Goal: Check status: Check status

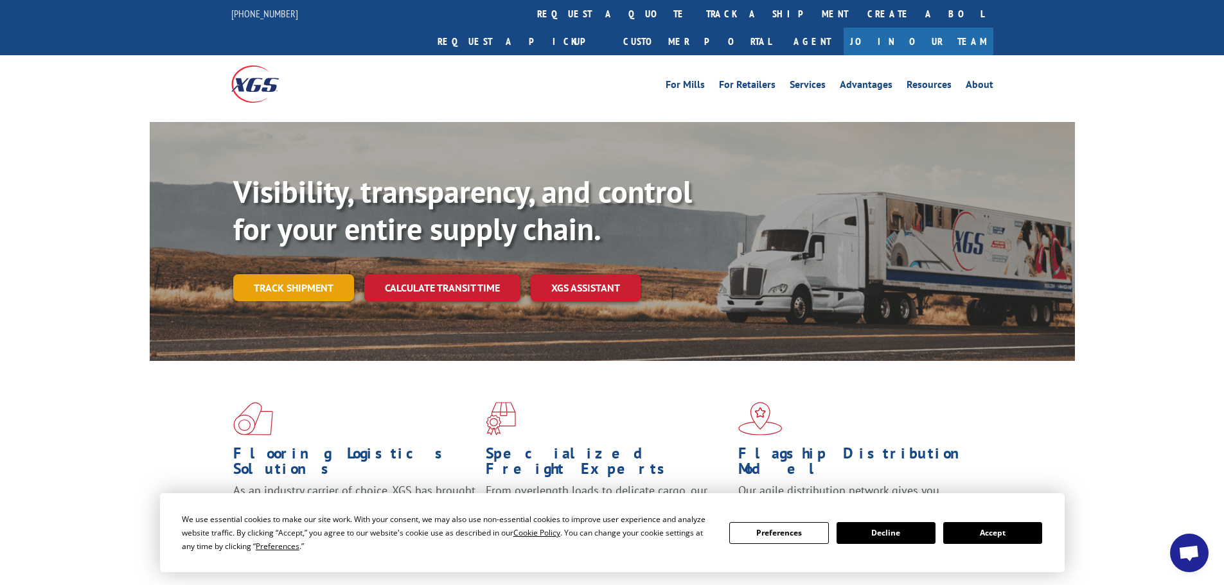
click at [332, 274] on link "Track shipment" at bounding box center [293, 287] width 121 height 27
click at [283, 274] on link "Track shipment" at bounding box center [293, 287] width 121 height 27
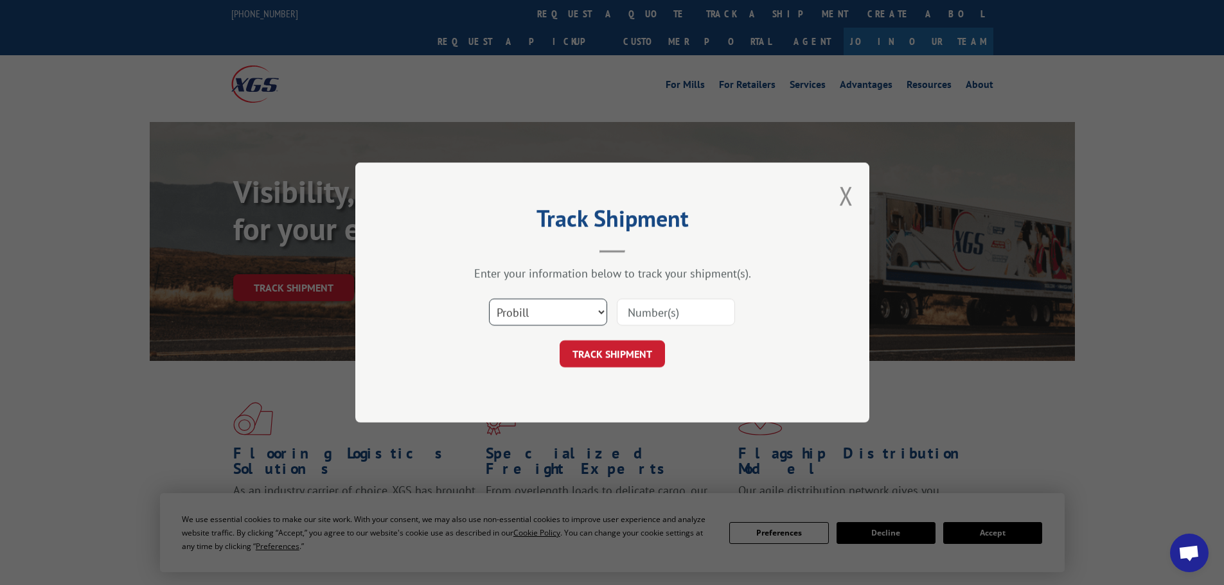
click at [578, 308] on select "Select category... Probill BOL PO" at bounding box center [548, 312] width 118 height 27
select select "po"
click at [489, 299] on select "Select category... Probill BOL PO" at bounding box center [548, 312] width 118 height 27
click at [660, 311] on input at bounding box center [676, 312] width 118 height 27
paste input "66527546"
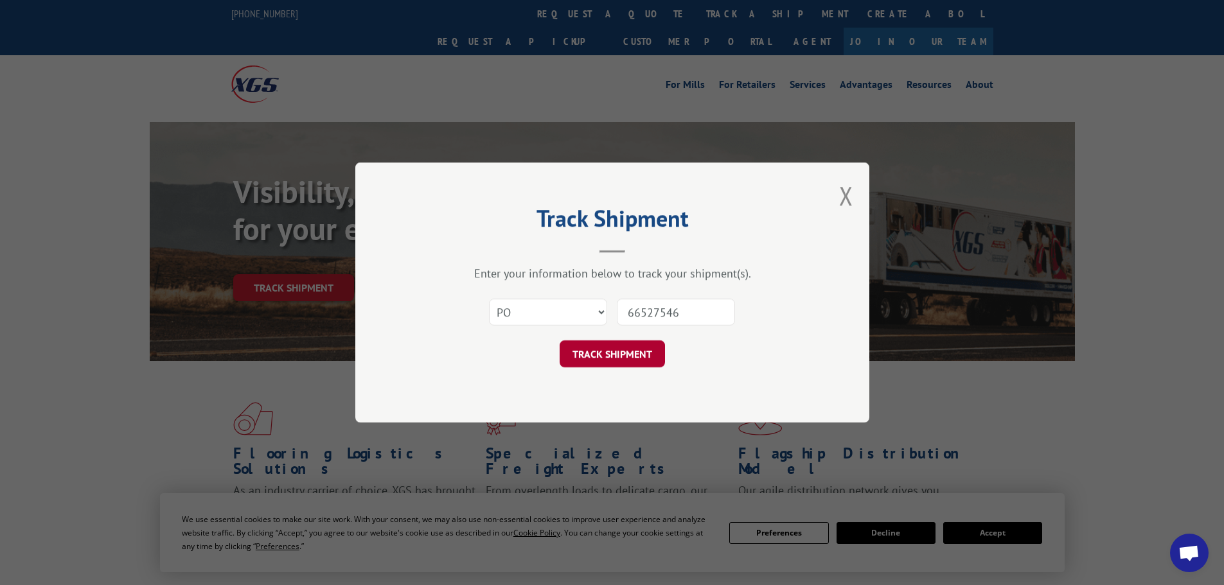
type input "66527546"
click at [631, 348] on button "TRACK SHIPMENT" at bounding box center [612, 353] width 105 height 27
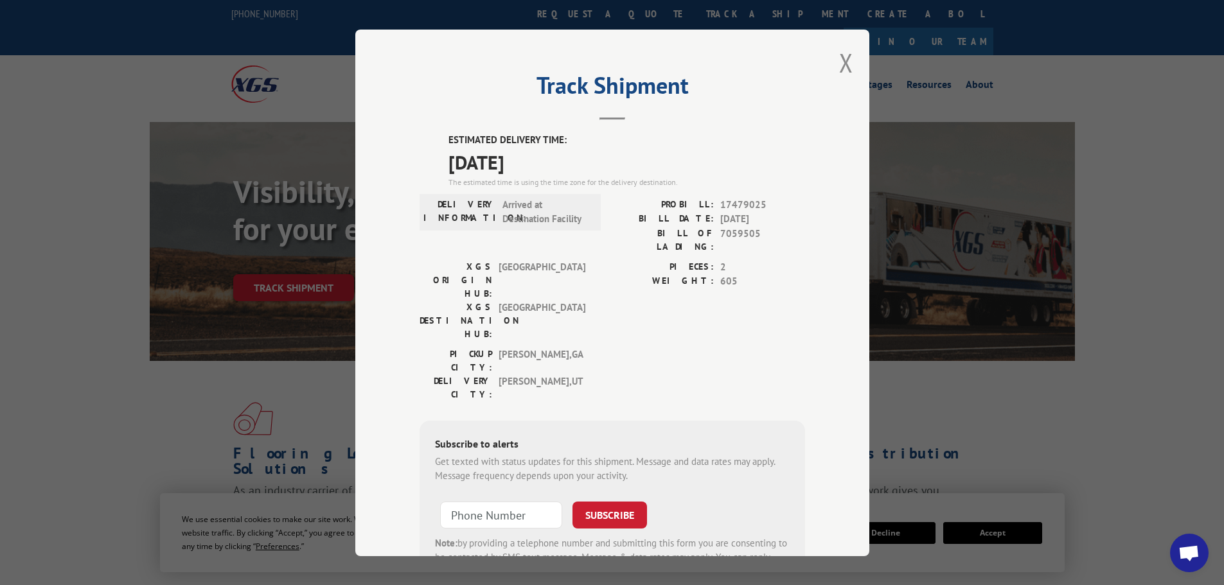
click at [1091, 382] on div "Track Shipment ESTIMATED DELIVERY TIME: [DATE] The estimated time is using the …" at bounding box center [612, 292] width 1224 height 585
click at [494, 501] on input "+1 (___) ___-____" at bounding box center [501, 514] width 122 height 27
paste input "573) 462-6378"
type input "[PHONE_NUMBER]"
click at [615, 501] on button "SUBSCRIBE" at bounding box center [609, 514] width 75 height 27
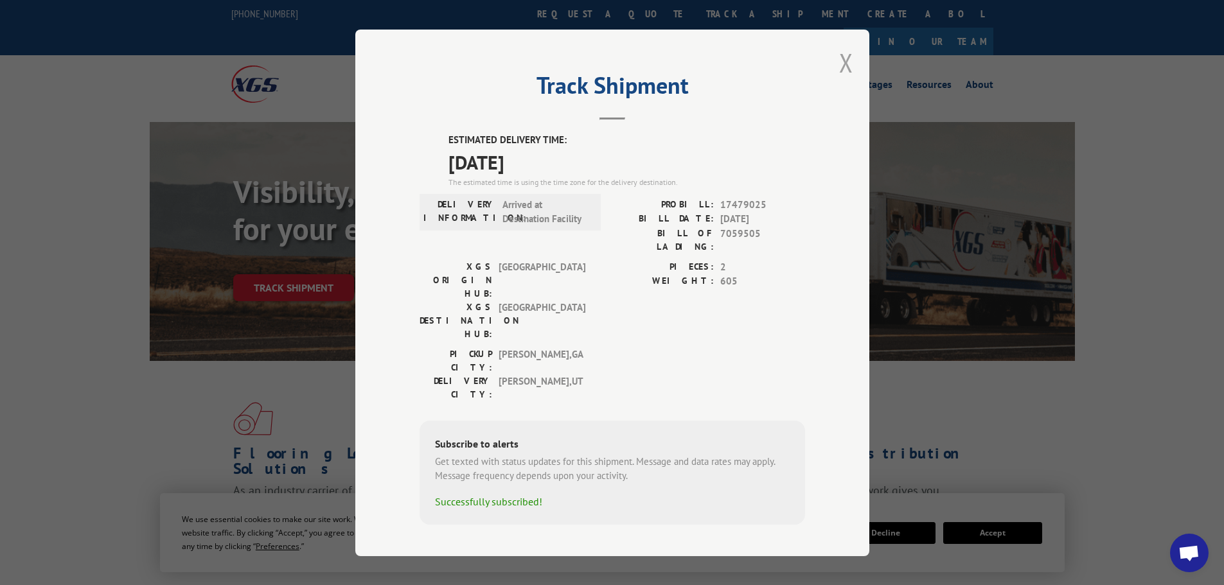
click at [845, 71] on button "Close modal" at bounding box center [846, 63] width 14 height 34
